Goal: Information Seeking & Learning: Learn about a topic

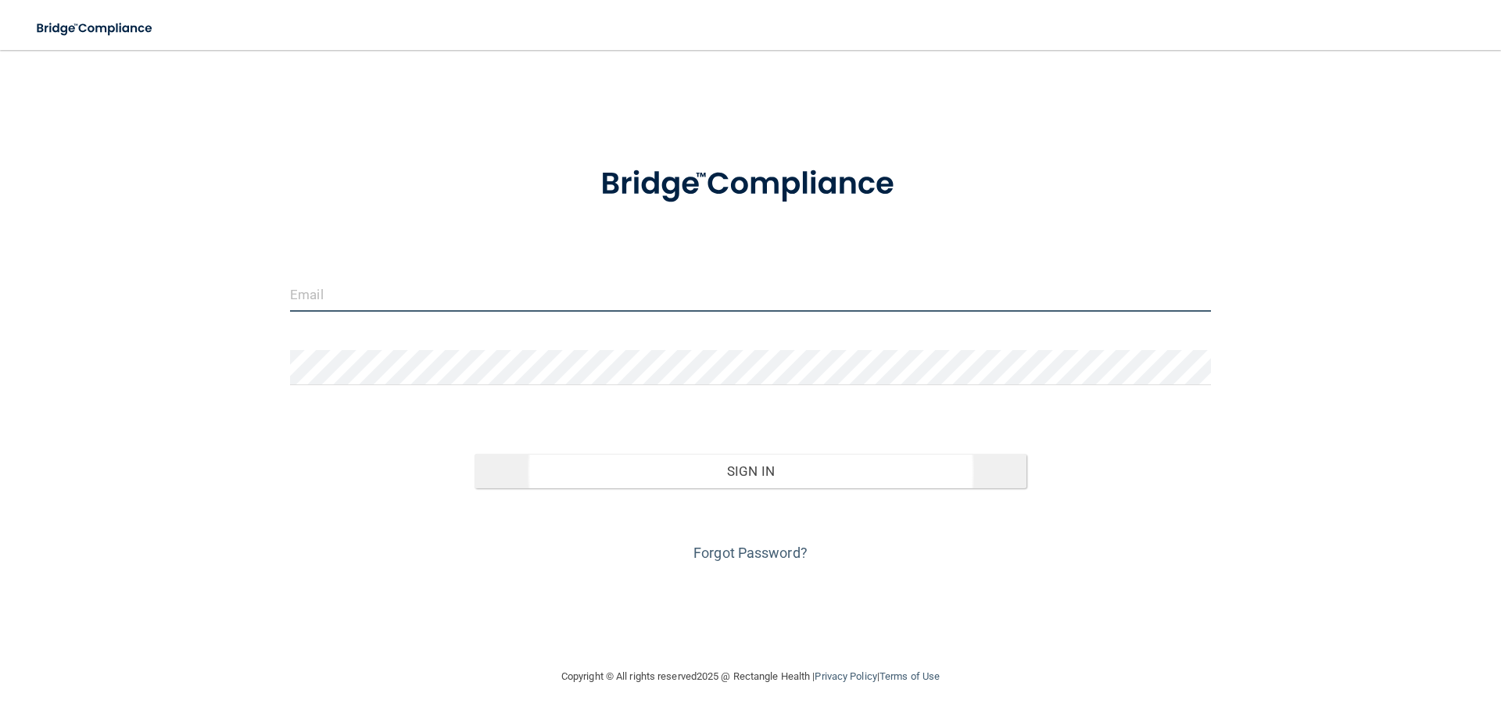
type input "[EMAIL_ADDRESS][DOMAIN_NAME]"
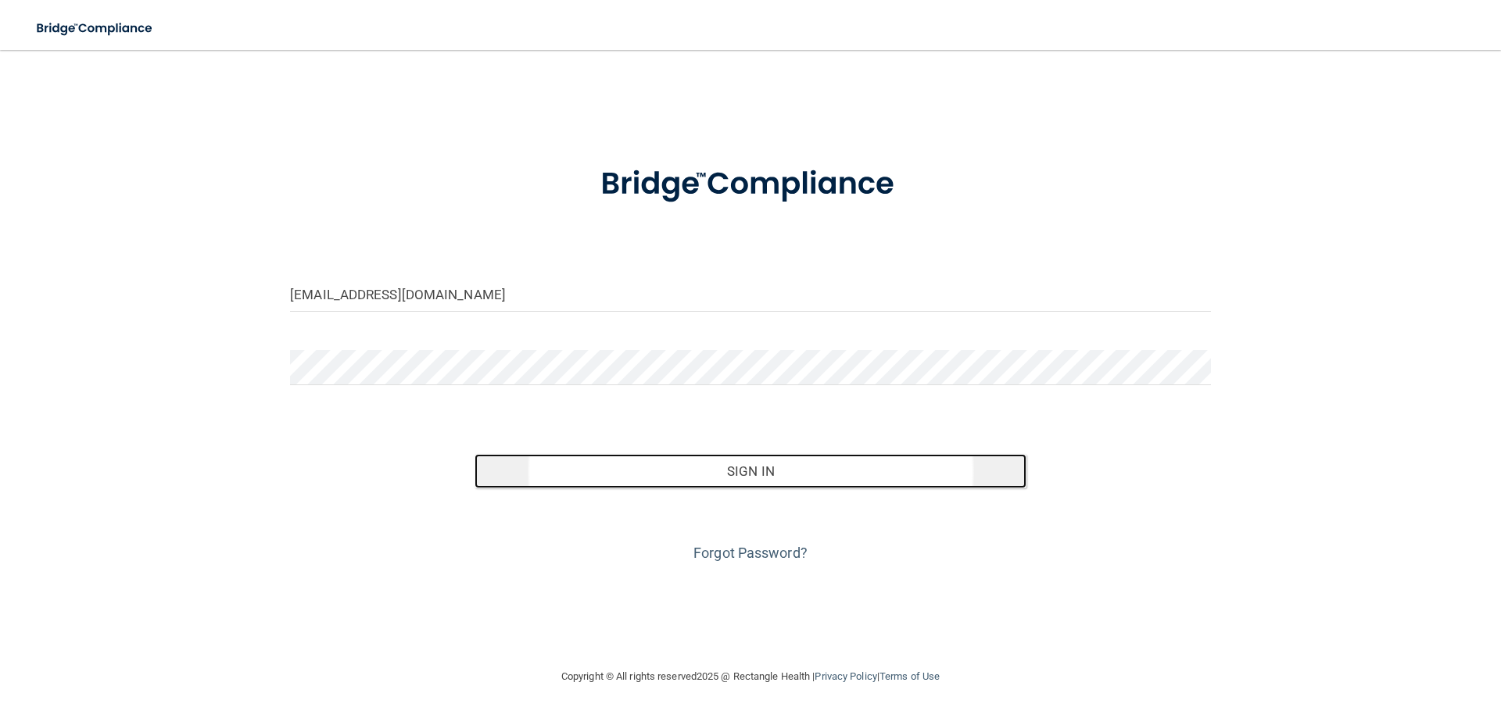
click at [736, 474] on button "Sign In" at bounding box center [751, 471] width 553 height 34
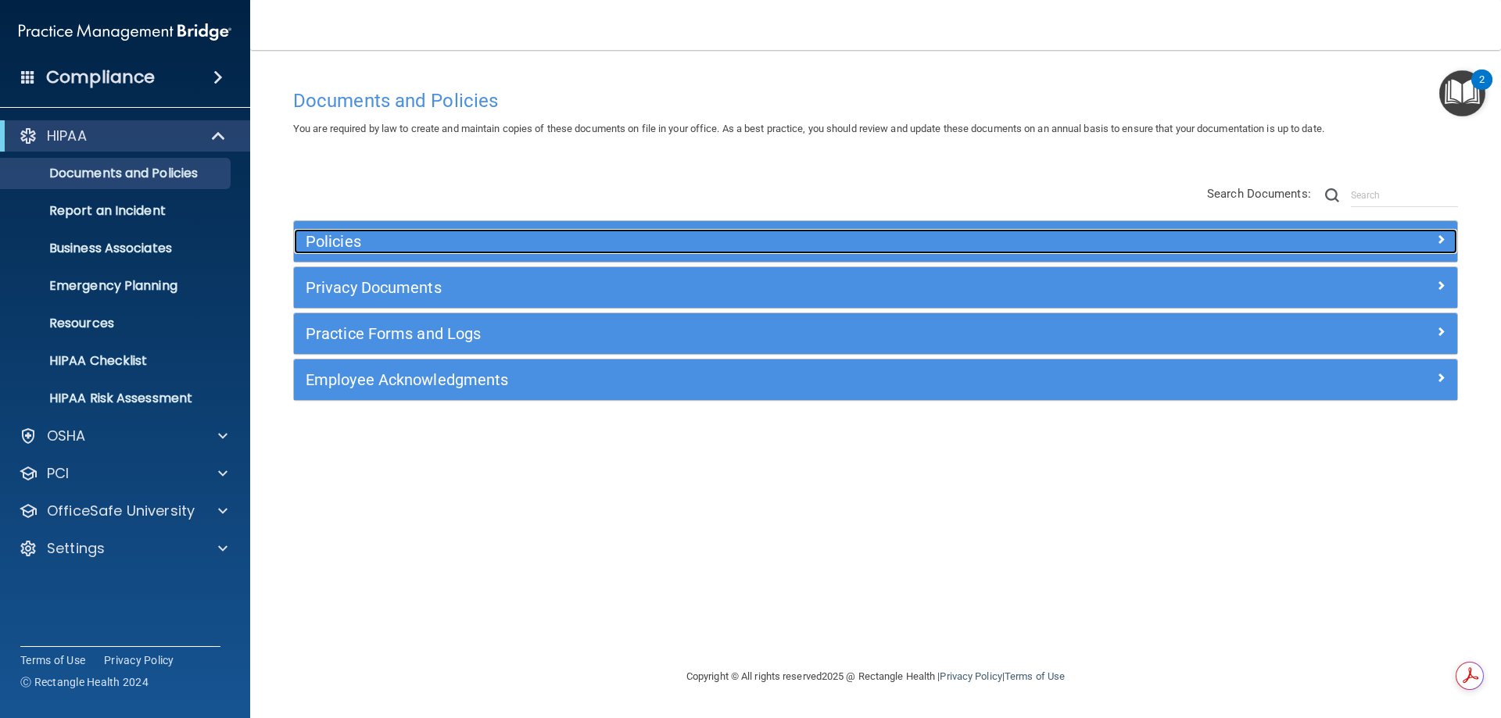
click at [334, 247] on h5 "Policies" at bounding box center [730, 241] width 849 height 17
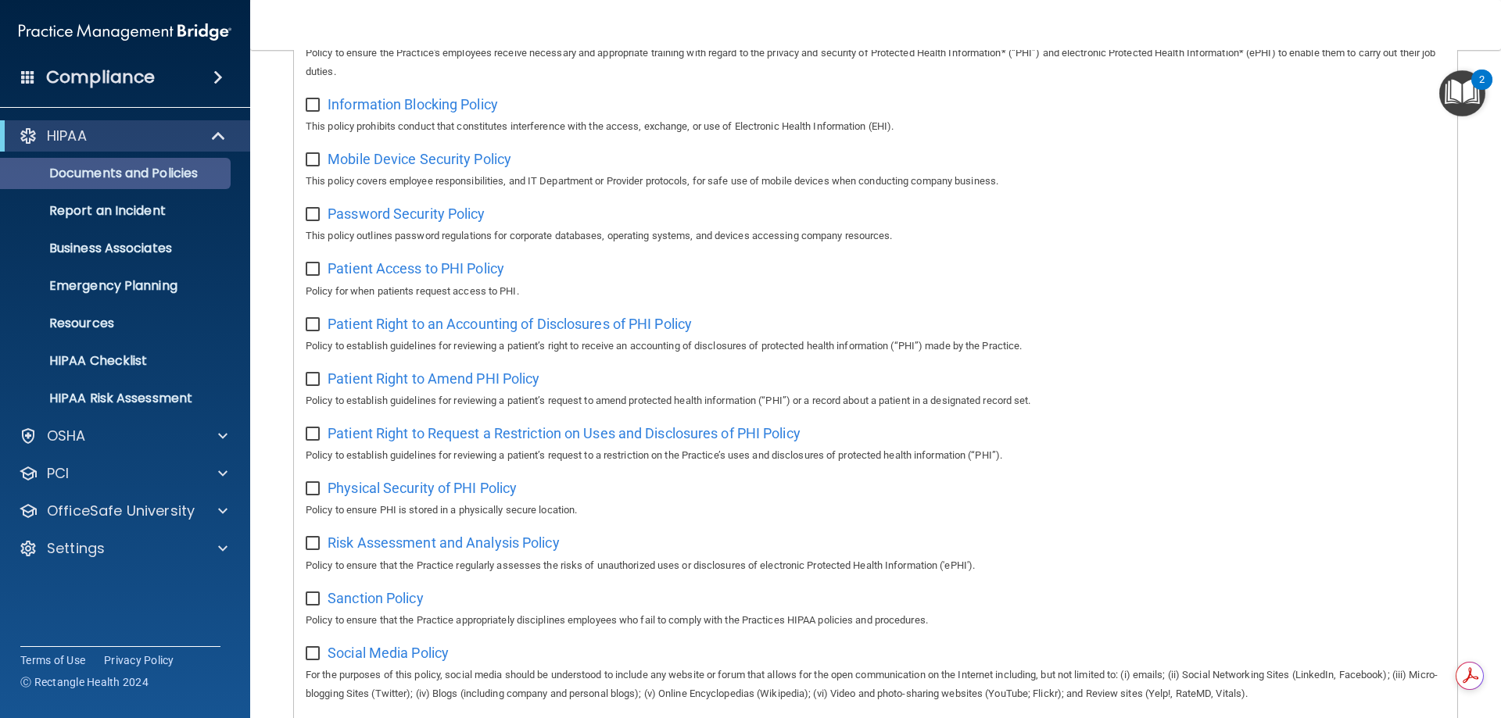
scroll to position [625, 0]
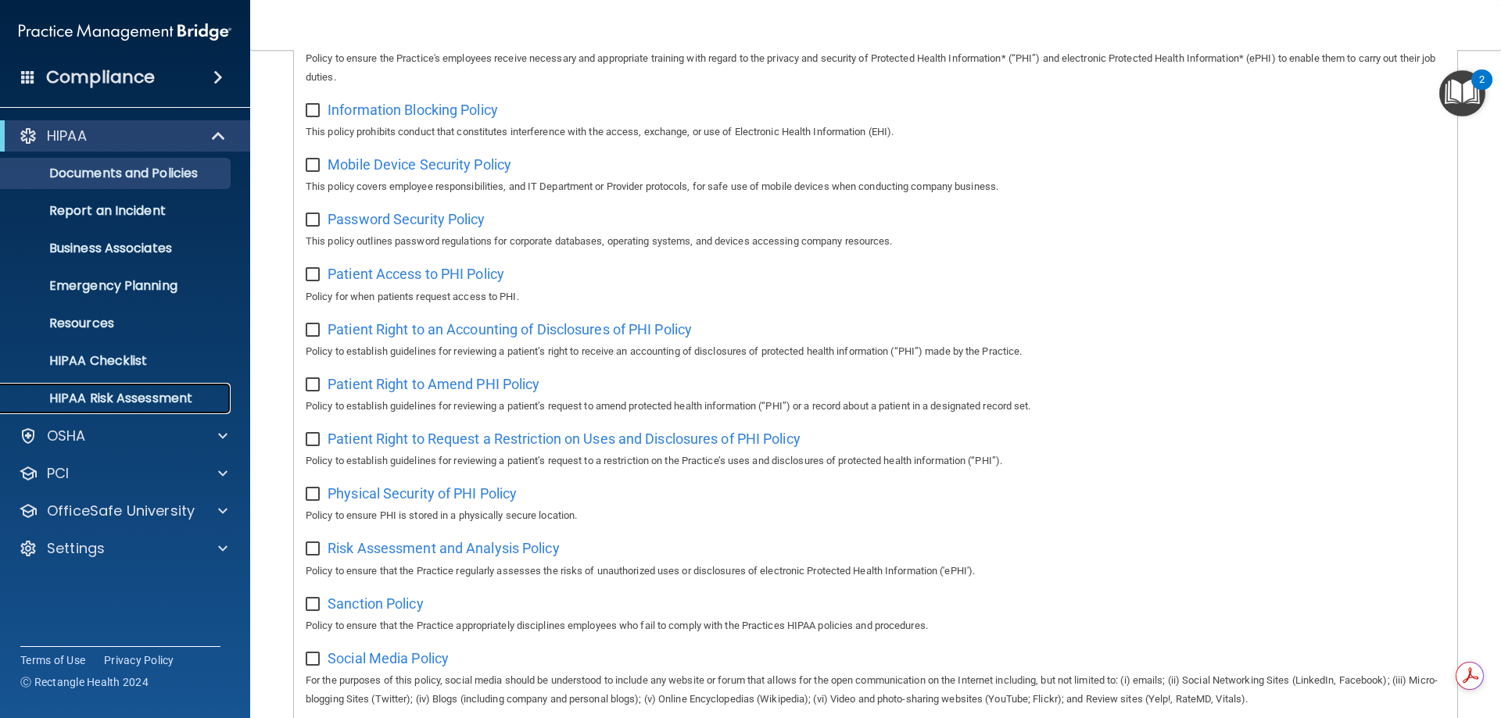
click at [101, 405] on p "HIPAA Risk Assessment" at bounding box center [116, 399] width 213 height 16
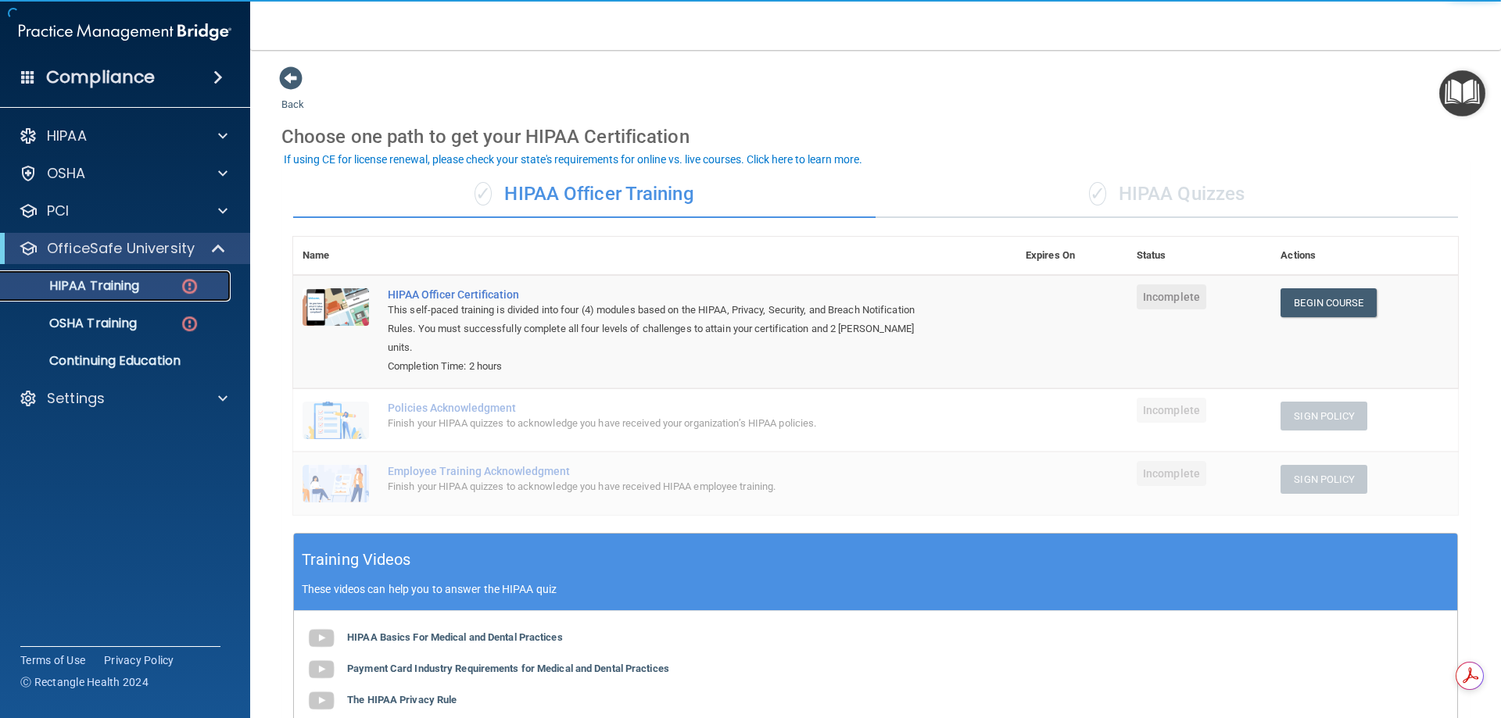
click at [134, 288] on p "HIPAA Training" at bounding box center [74, 286] width 129 height 16
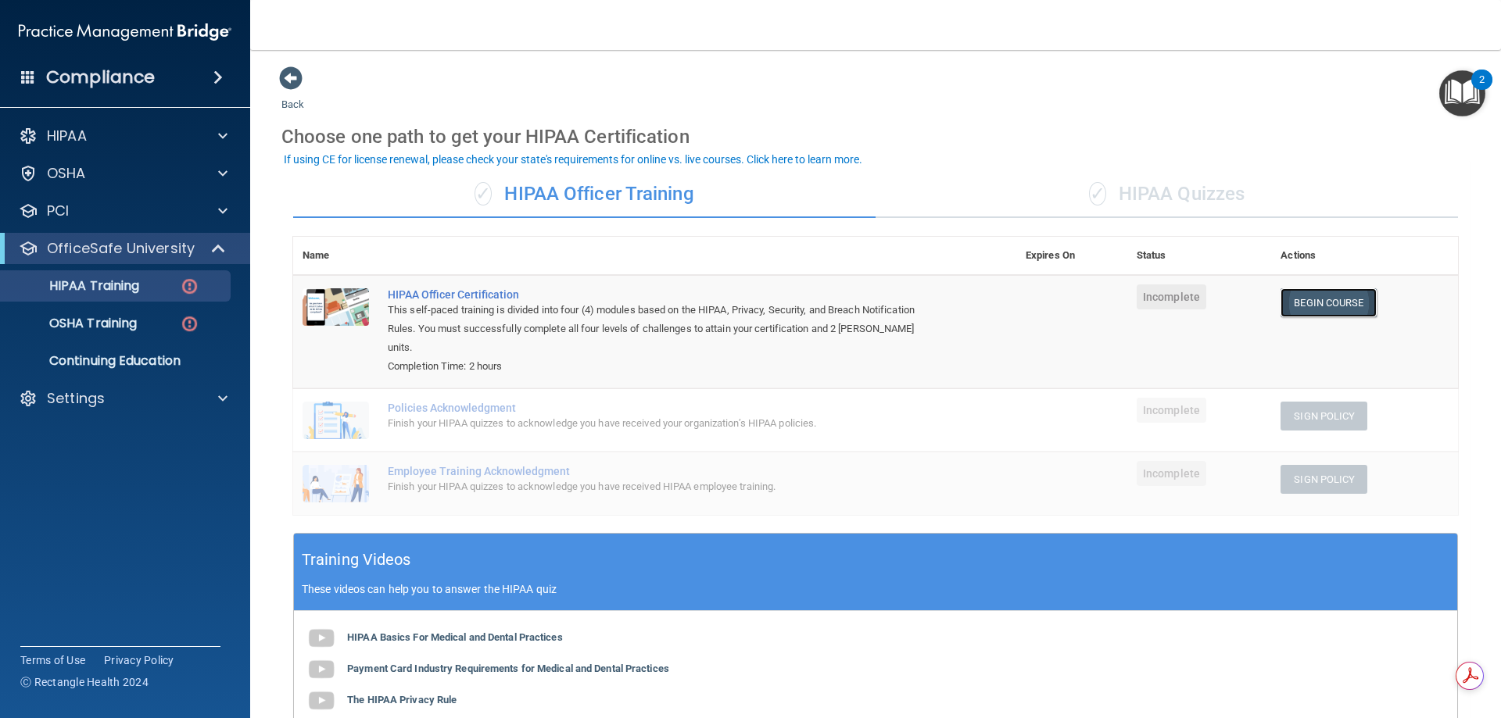
click at [1306, 304] on link "Begin Course" at bounding box center [1327, 302] width 95 height 29
